Goal: Task Accomplishment & Management: Manage account settings

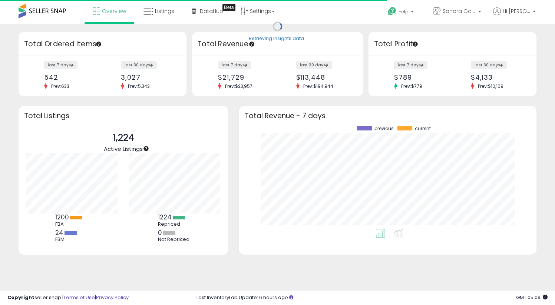
scroll to position [103, 283]
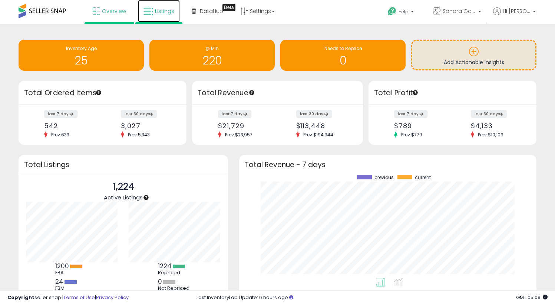
click at [160, 14] on link "Listings" at bounding box center [159, 11] width 42 height 22
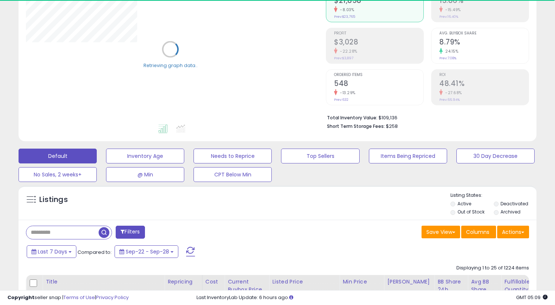
scroll to position [101, 0]
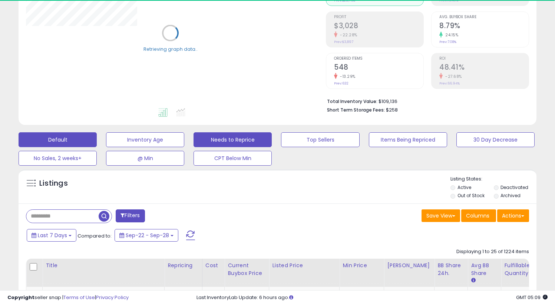
click at [219, 134] on button "Needs to Reprice" at bounding box center [233, 139] width 78 height 15
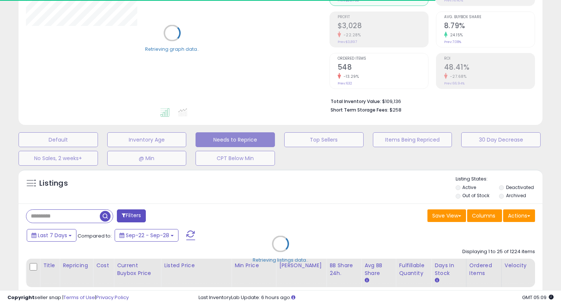
select select "**"
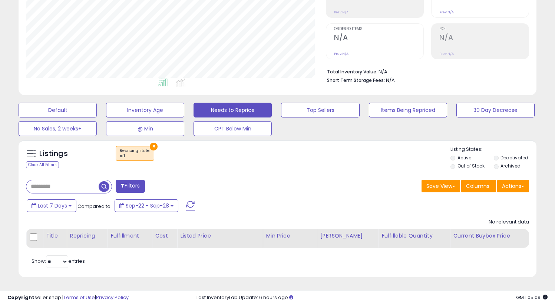
scroll to position [0, 0]
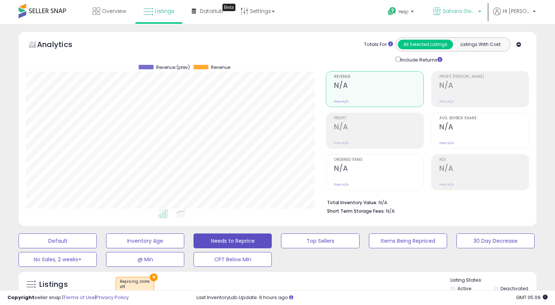
click at [460, 14] on span "Sahara Goods" at bounding box center [459, 10] width 33 height 7
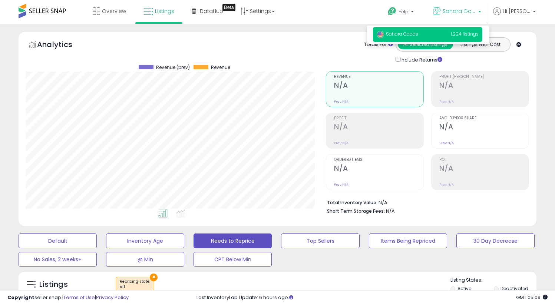
click at [461, 9] on span "Sahara Goods" at bounding box center [459, 10] width 33 height 7
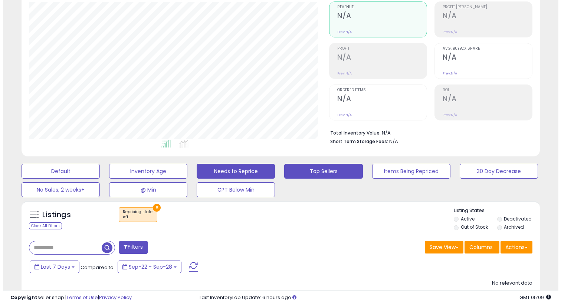
scroll to position [131, 0]
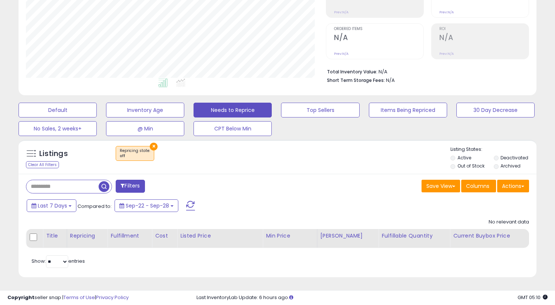
click at [151, 146] on button "×" at bounding box center [154, 147] width 8 height 8
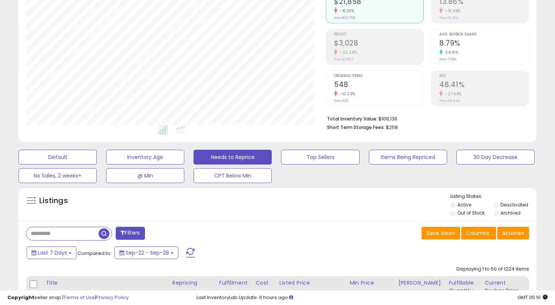
scroll to position [0, 0]
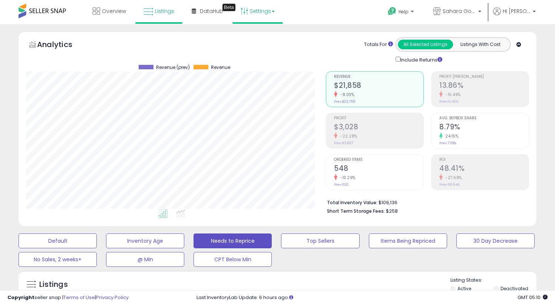
click at [252, 14] on link "Settings" at bounding box center [257, 11] width 45 height 22
click at [255, 36] on link "Store settings" at bounding box center [258, 37] width 33 height 7
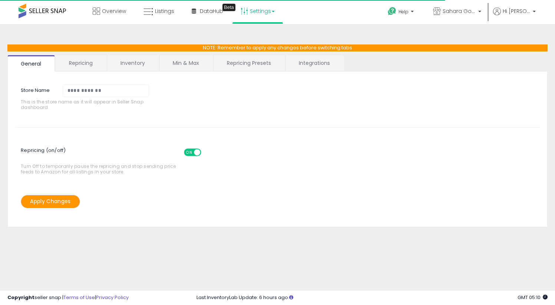
click at [86, 61] on link "Repricing" at bounding box center [81, 63] width 50 height 16
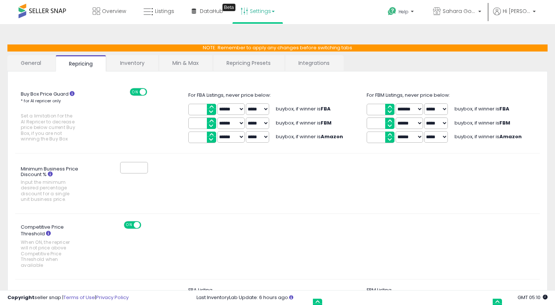
click at [183, 62] on link "Min & Max" at bounding box center [185, 63] width 53 height 16
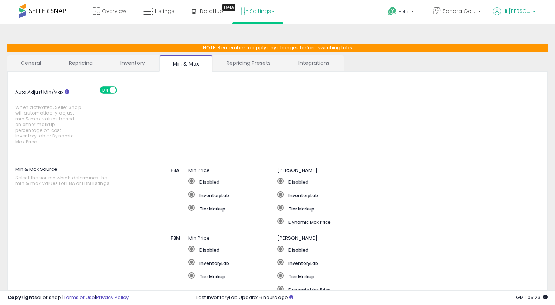
click at [512, 15] on p "Hi [PERSON_NAME]" at bounding box center [514, 11] width 43 height 9
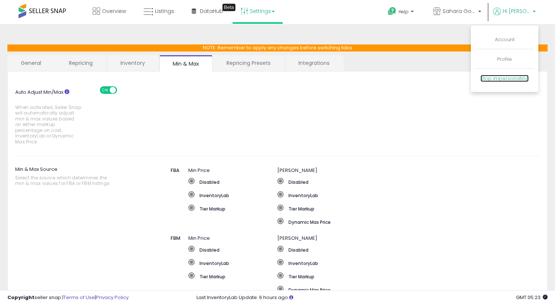
click at [489, 80] on link "Stop impersonating" at bounding box center [505, 78] width 48 height 7
